Goal: Transaction & Acquisition: Purchase product/service

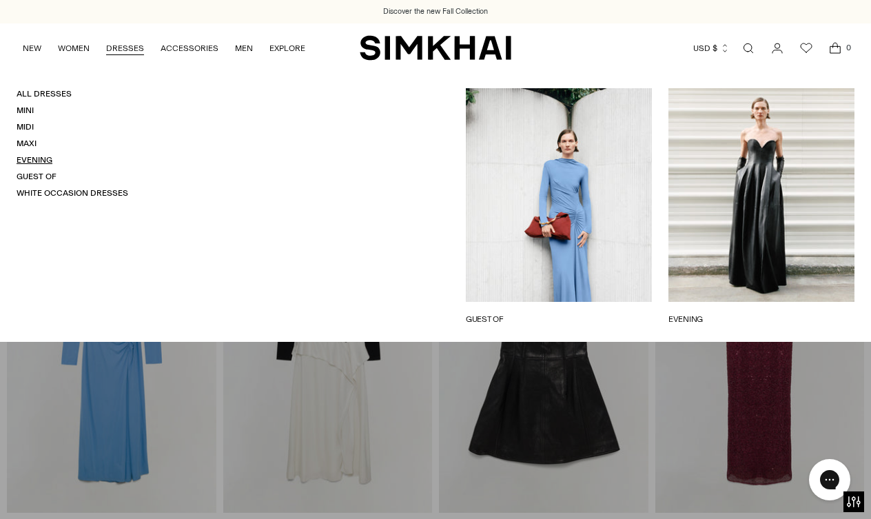
click at [30, 157] on link "Evening" at bounding box center [35, 160] width 36 height 10
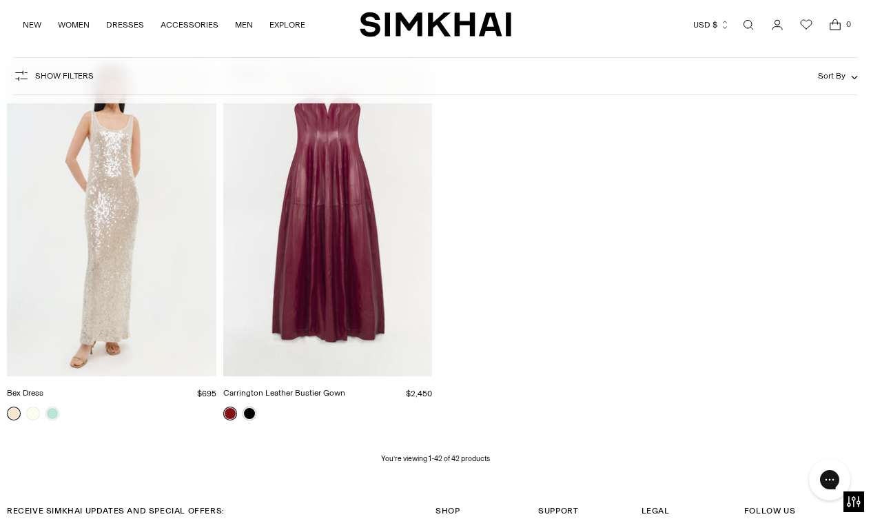
scroll to position [3982, 0]
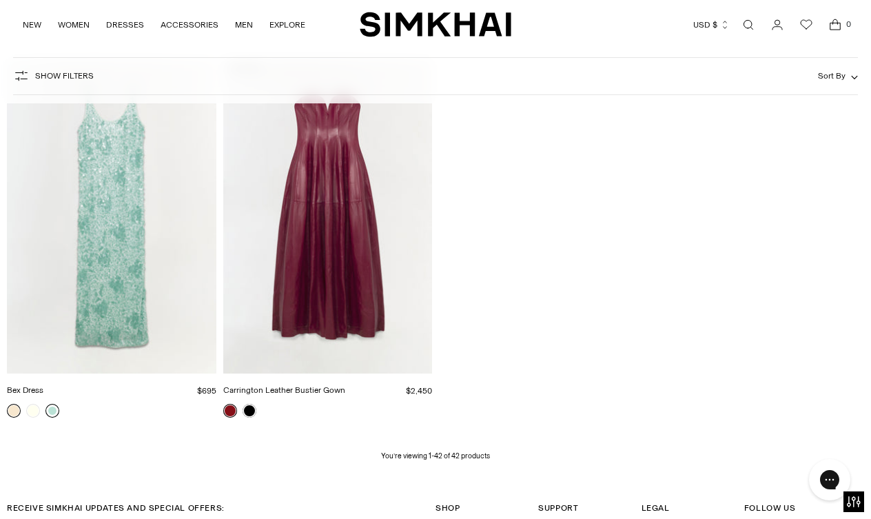
click at [52, 410] on link at bounding box center [53, 411] width 14 height 14
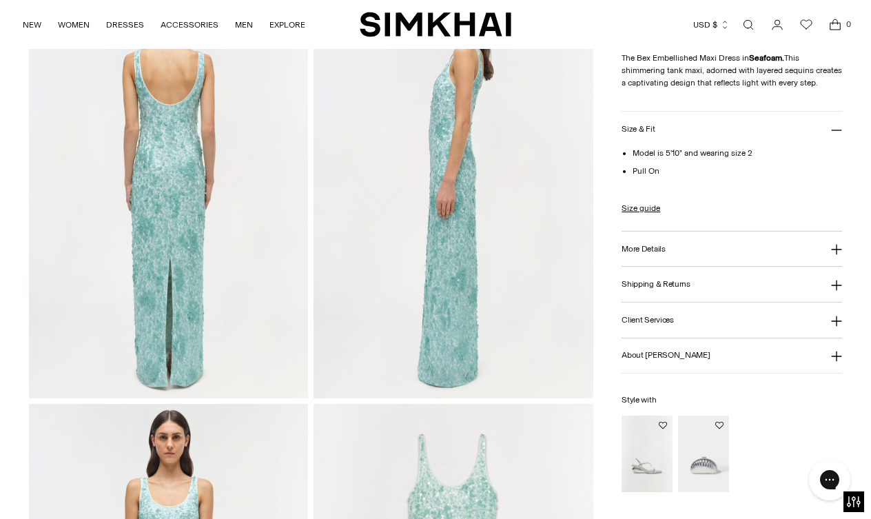
scroll to position [549, 0]
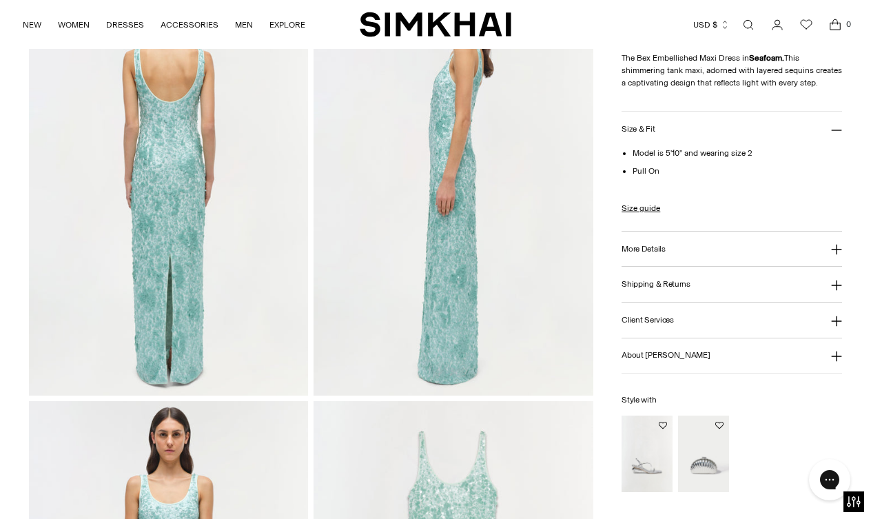
click at [0, 0] on img "Bridget Shell Wedge Sandal" at bounding box center [0, 0] width 0 height 0
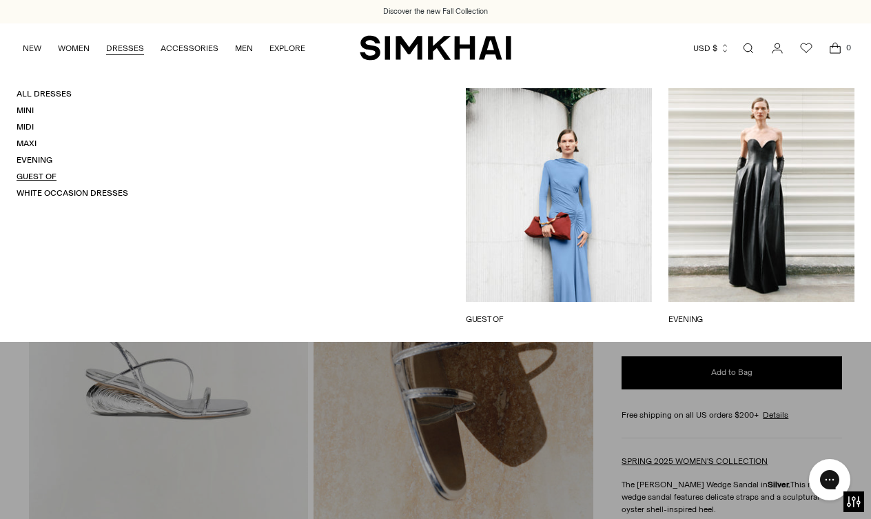
click at [37, 173] on link "Guest Of" at bounding box center [37, 177] width 40 height 10
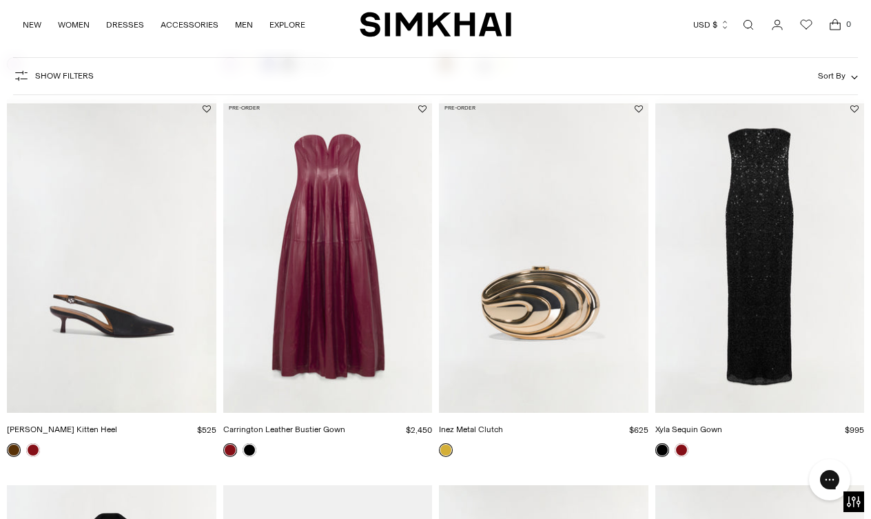
scroll to position [2025, 0]
click at [0, 0] on img "Xyla Sequin Gown" at bounding box center [0, 0] width 0 height 0
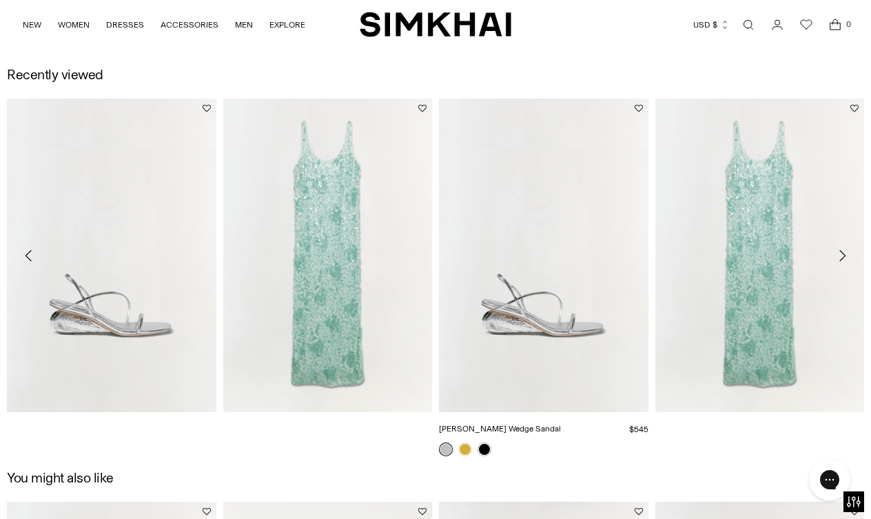
scroll to position [1355, 0]
click at [448, 454] on link at bounding box center [446, 448] width 14 height 14
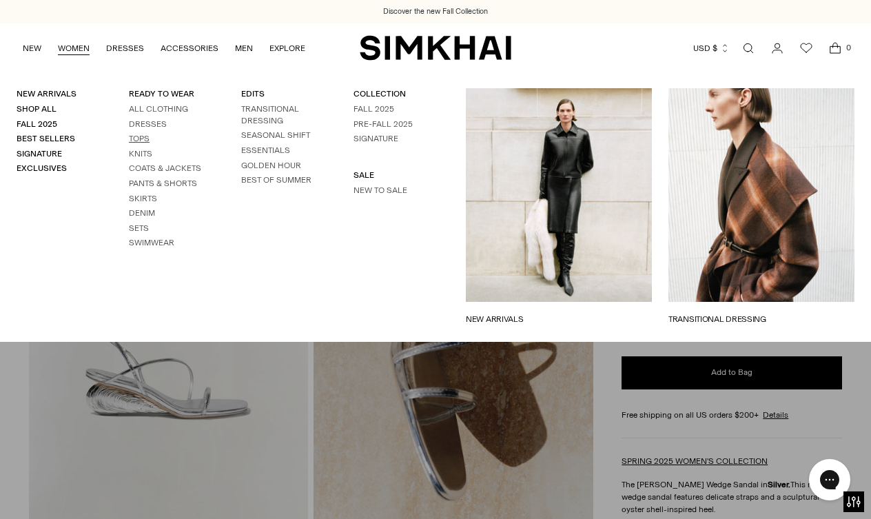
click at [137, 137] on link "Tops" at bounding box center [139, 139] width 21 height 10
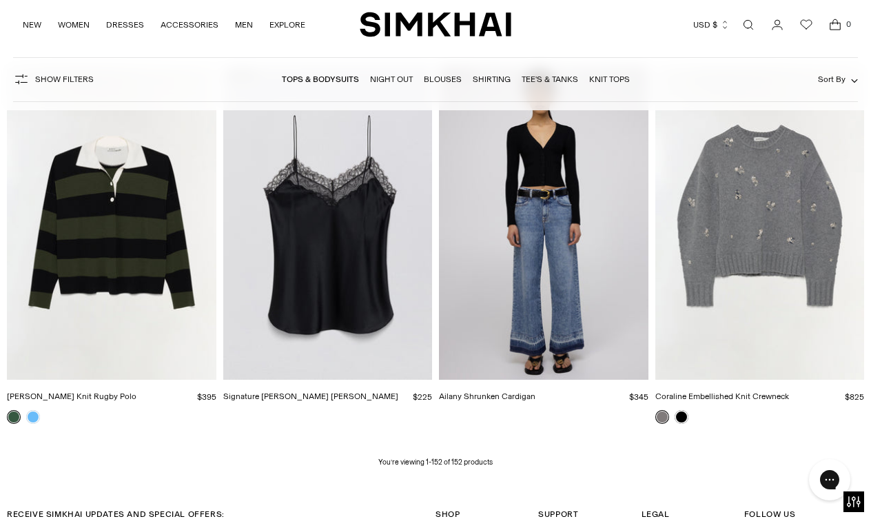
scroll to position [14324, 0]
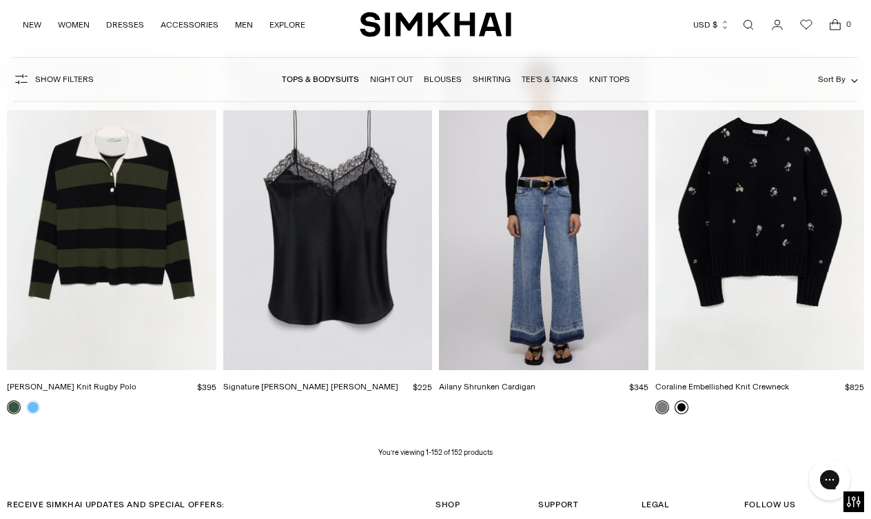
click at [681, 410] on link at bounding box center [682, 408] width 14 height 14
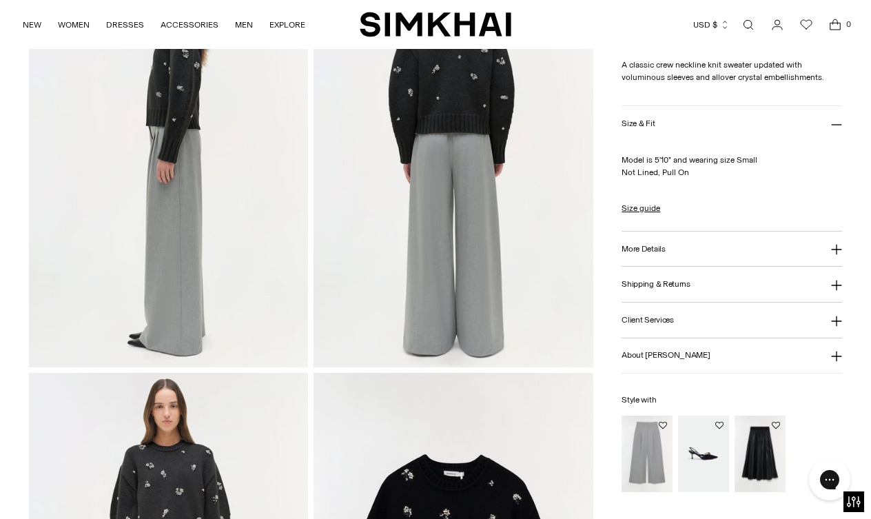
click at [0, 0] on img "Kezia Vegan Leather Midi Skirt" at bounding box center [0, 0] width 0 height 0
